Goal: Transaction & Acquisition: Purchase product/service

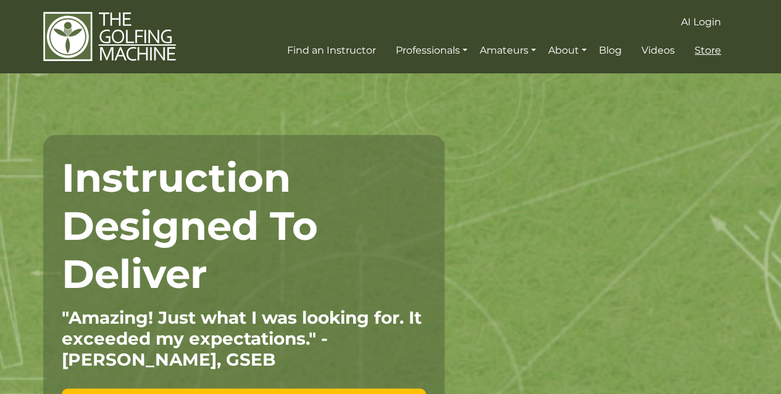
click at [700, 50] on span "Store" at bounding box center [707, 50] width 27 height 12
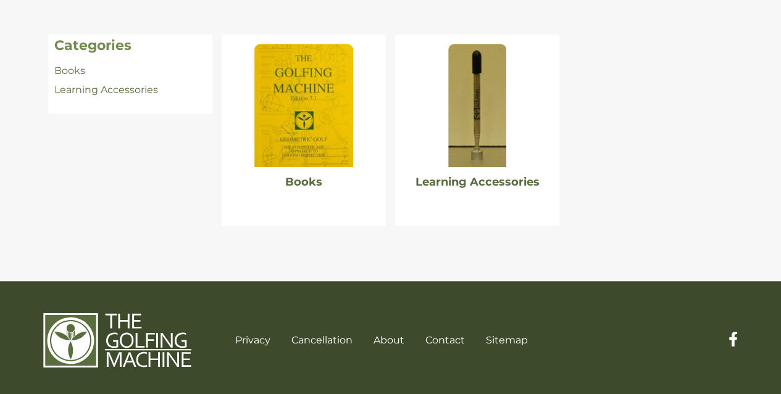
scroll to position [270, 0]
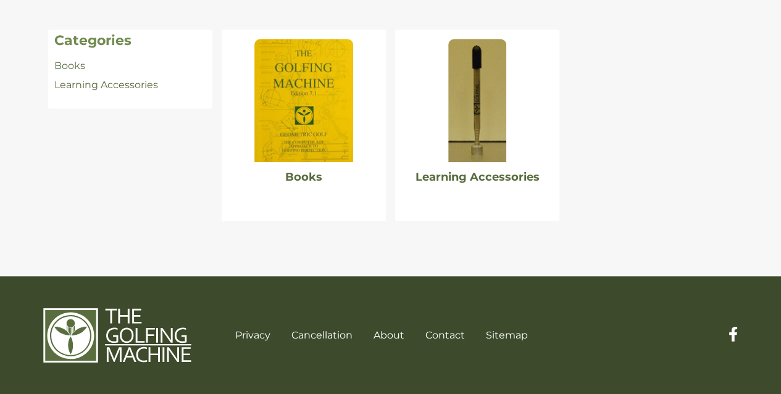
click at [307, 119] on img at bounding box center [303, 100] width 99 height 123
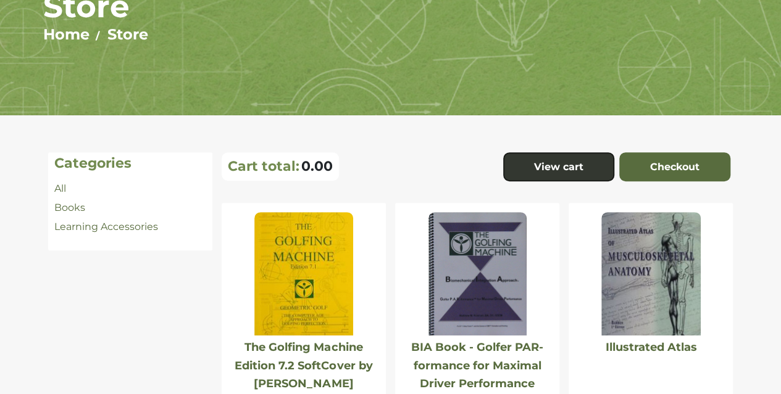
scroll to position [185, 0]
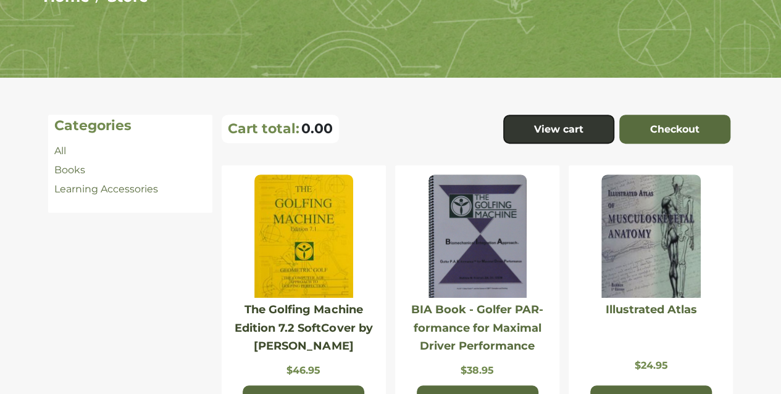
click at [304, 330] on link "The Golfing Machine Edition 7.2 SoftCover by Homer Kelley" at bounding box center [303, 328] width 138 height 50
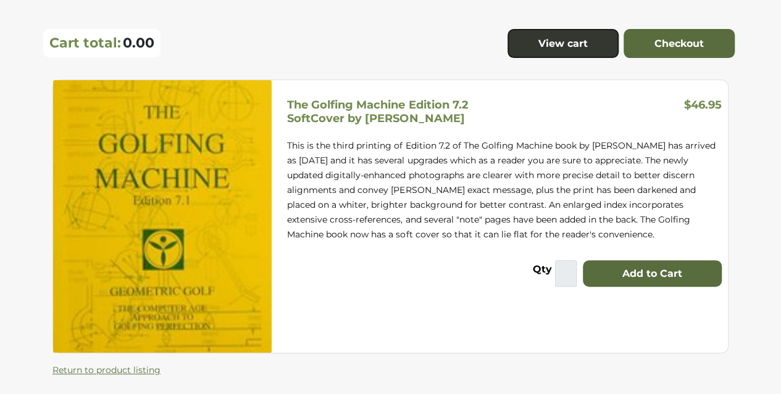
scroll to position [123, 0]
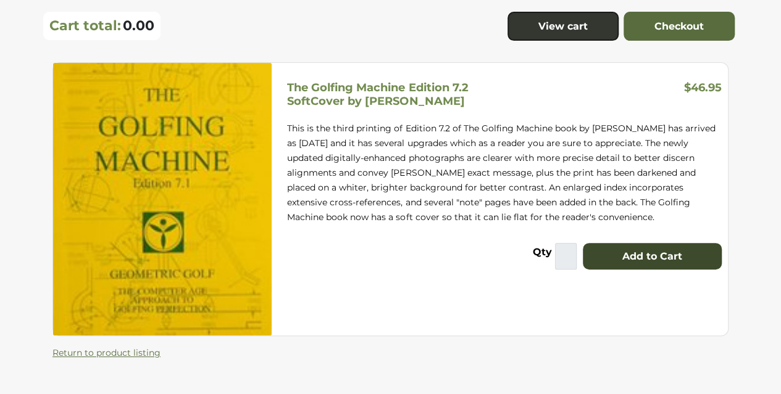
click at [647, 257] on button "Add to Cart" at bounding box center [652, 256] width 139 height 27
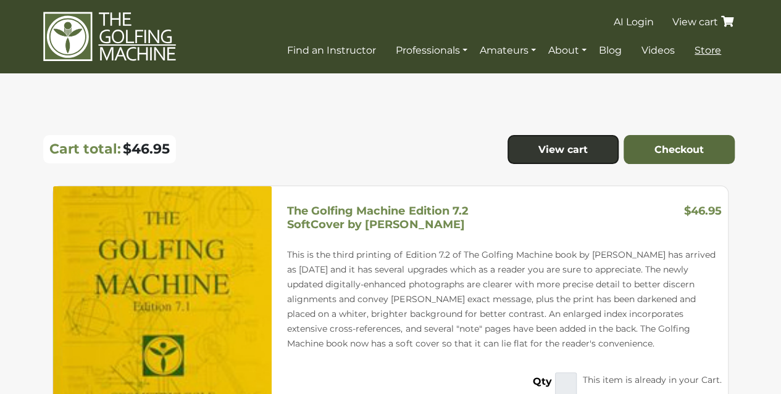
click at [707, 52] on span "Store" at bounding box center [707, 50] width 27 height 12
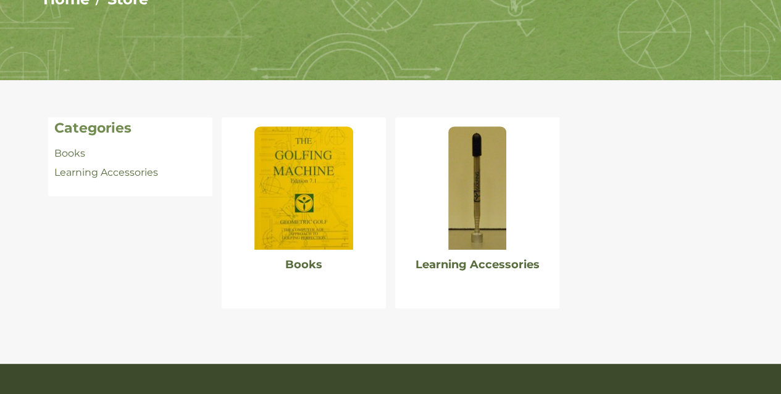
scroll to position [247, 0]
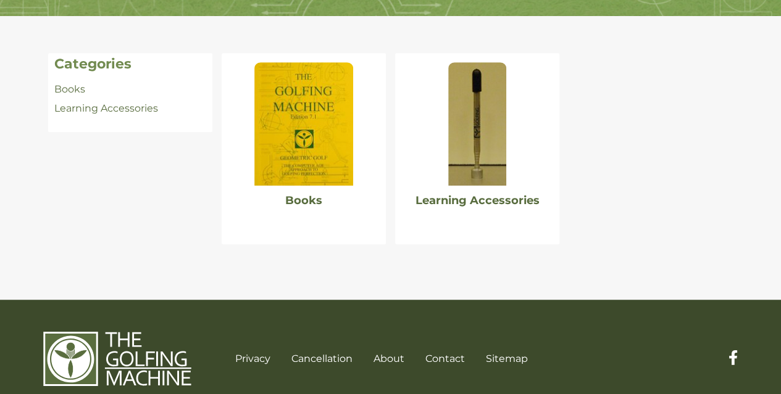
click at [318, 145] on img at bounding box center [303, 123] width 99 height 123
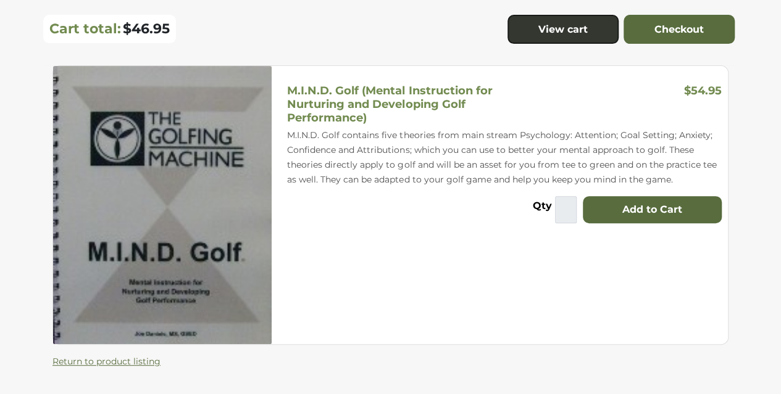
scroll to position [185, 0]
